Goal: Task Accomplishment & Management: Manage account settings

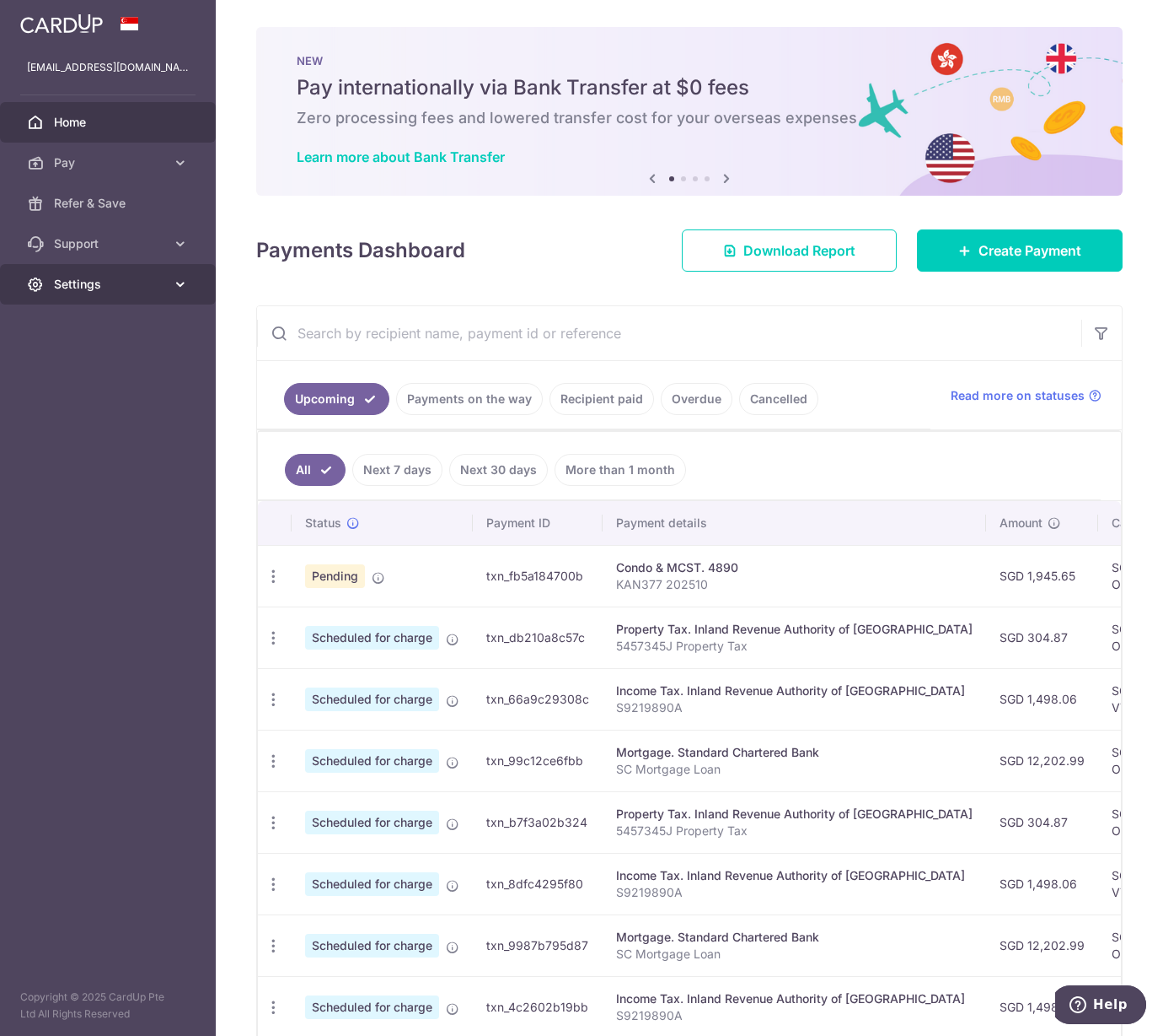
click at [153, 287] on span "Settings" at bounding box center [109, 283] width 111 height 17
click at [104, 376] on link "Logout" at bounding box center [107, 365] width 216 height 41
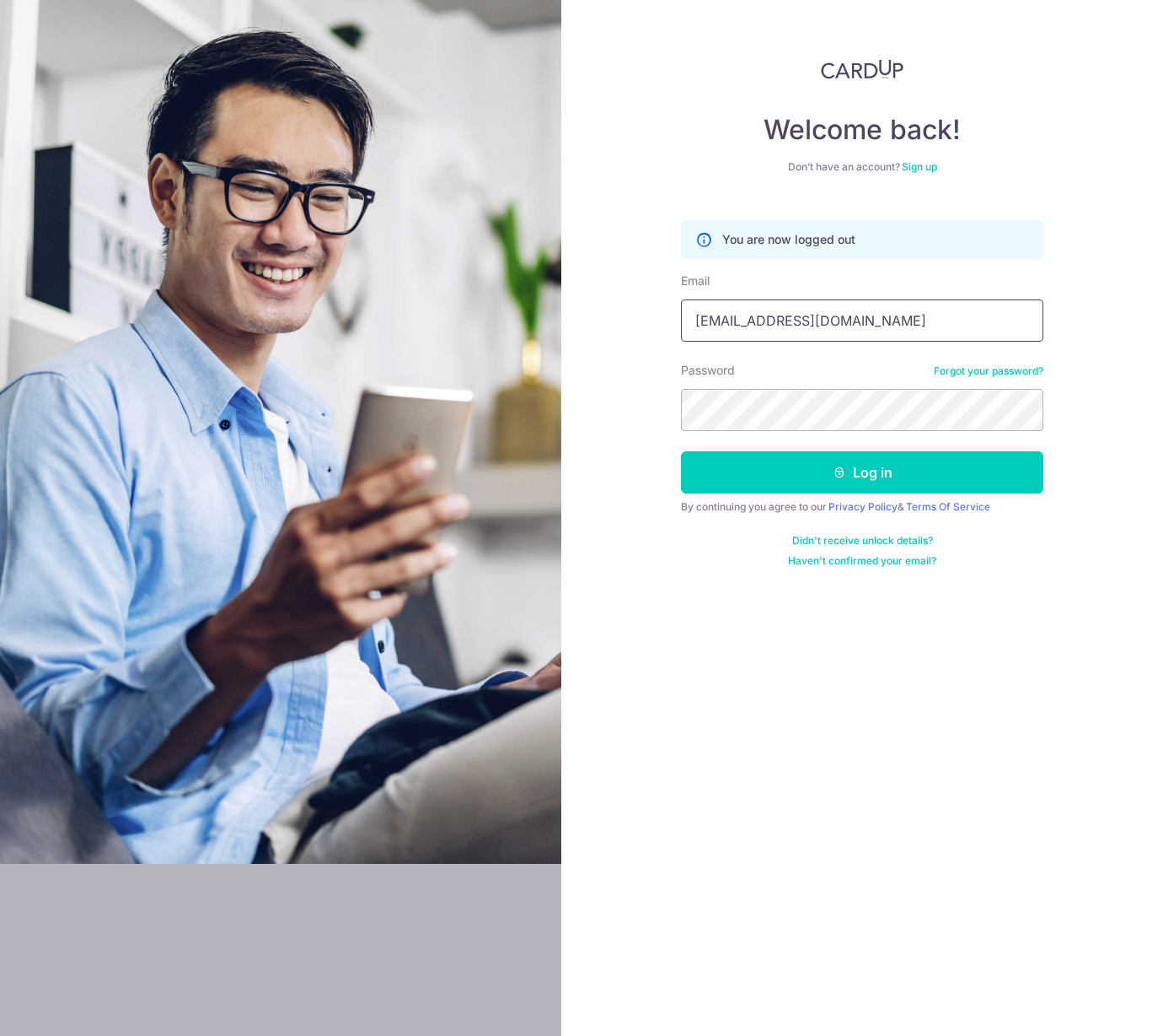
click at [867, 302] on input "benjaminchristopherboo+4@gmail.com" at bounding box center [862, 320] width 363 height 42
click at [889, 307] on input "benjaminchristopherboo+3@gmail.com" at bounding box center [862, 320] width 363 height 42
type input "benjaminchristopherboo+6@gmail.com"
click at [866, 475] on button "Log in" at bounding box center [862, 472] width 363 height 42
